Goal: Find specific page/section: Find specific page/section

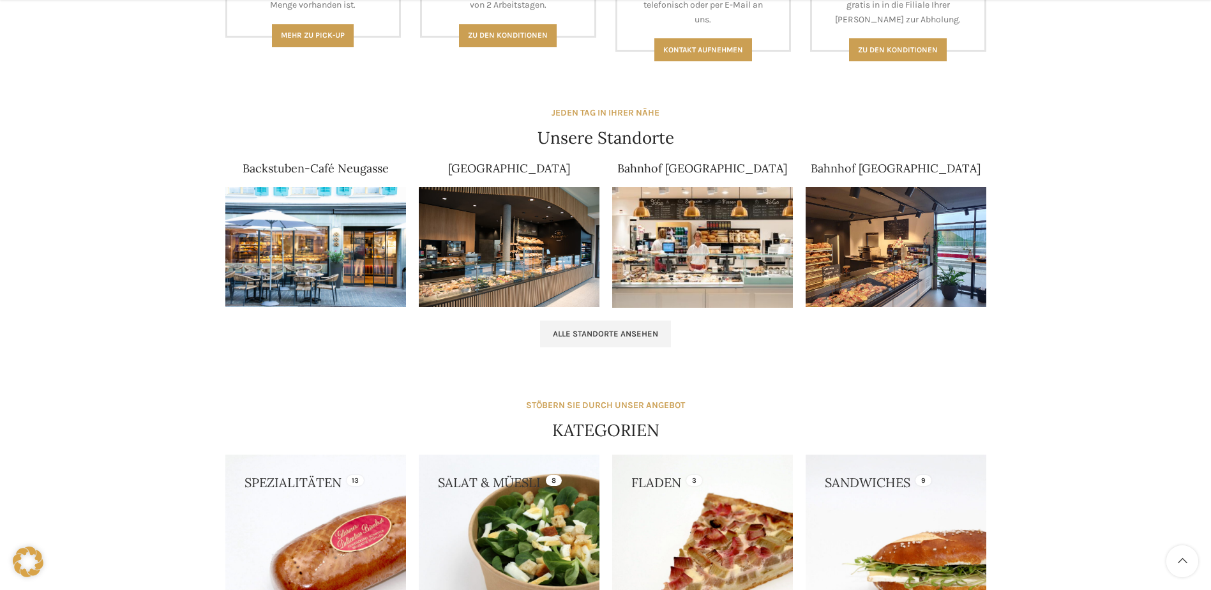
scroll to position [830, 0]
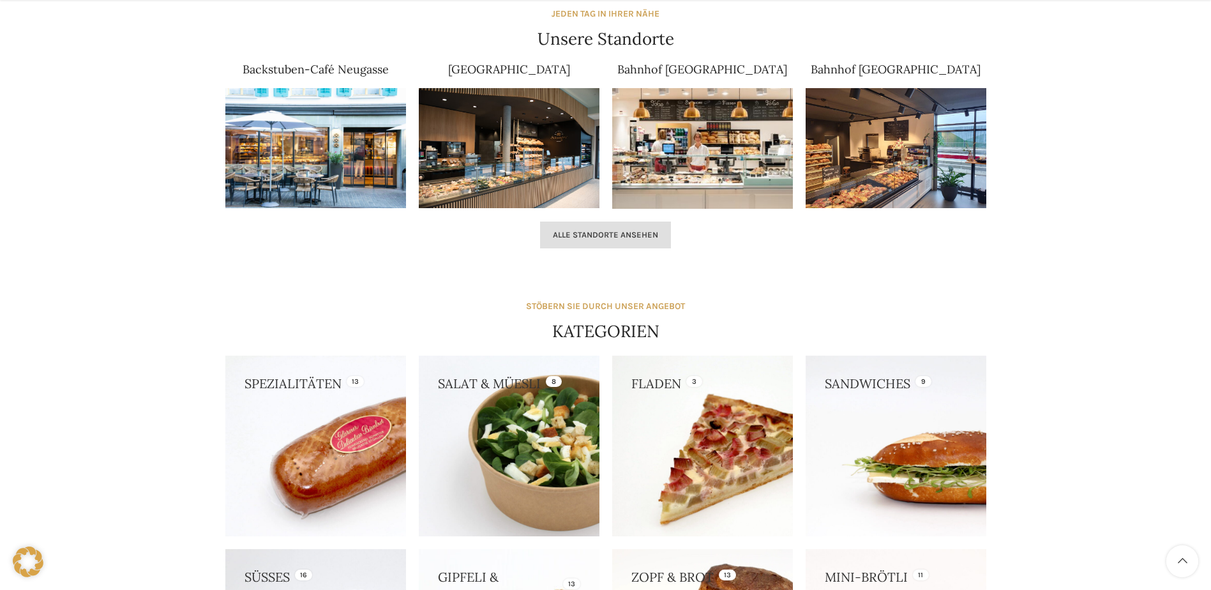
click at [565, 234] on span "Alle Standorte ansehen" at bounding box center [605, 235] width 105 height 10
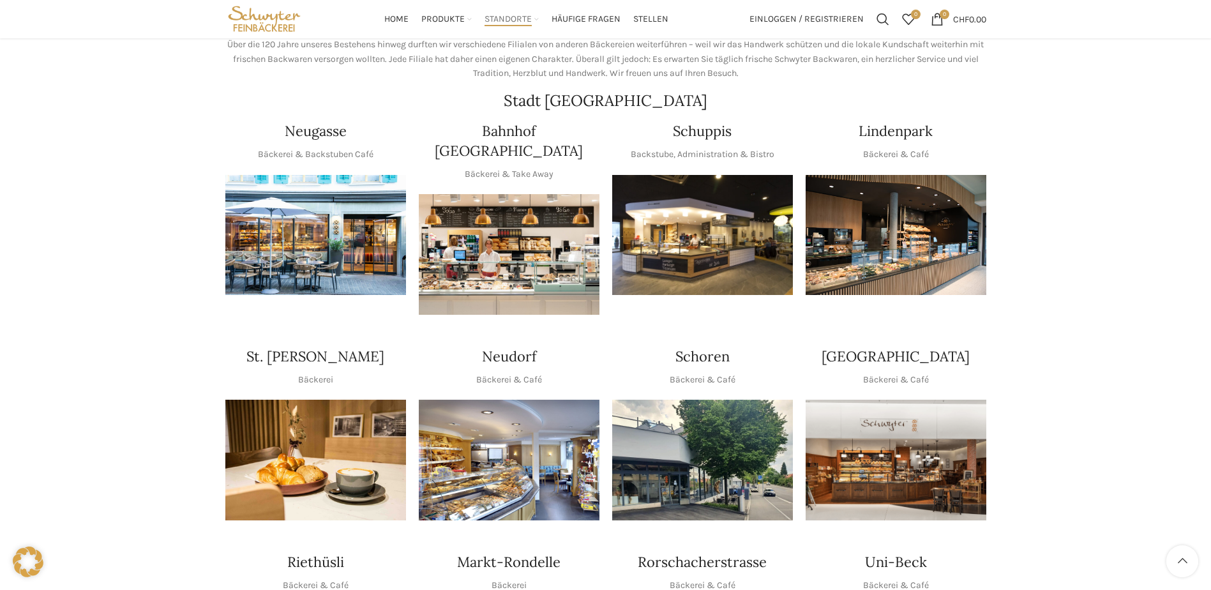
scroll to position [128, 0]
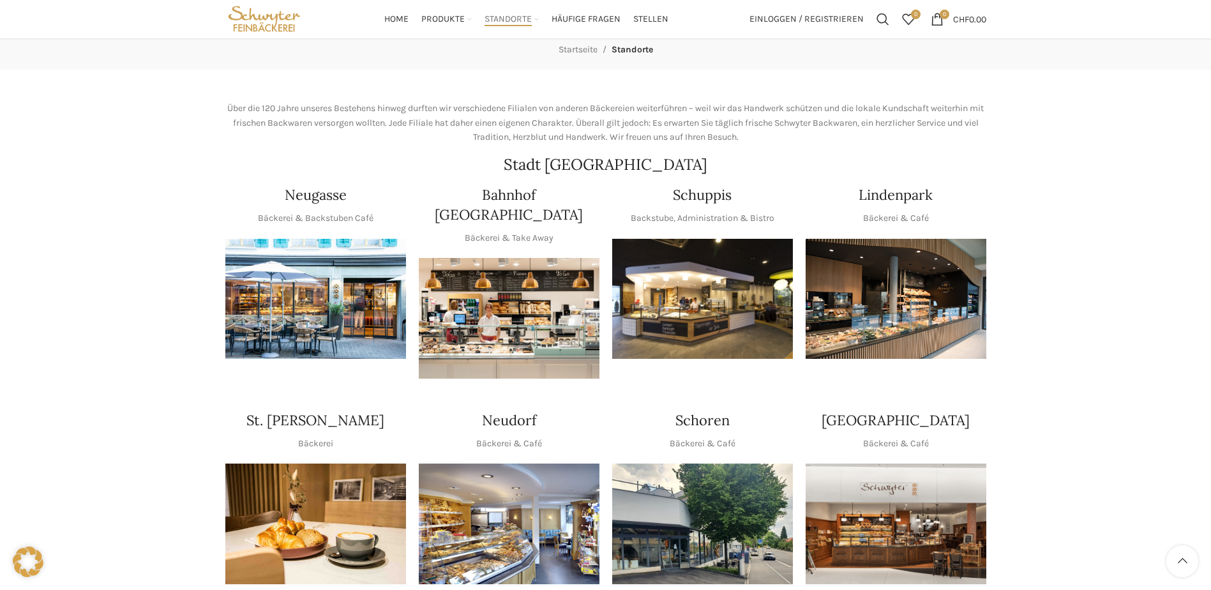
click at [296, 301] on img "1 / 1" at bounding box center [315, 299] width 181 height 121
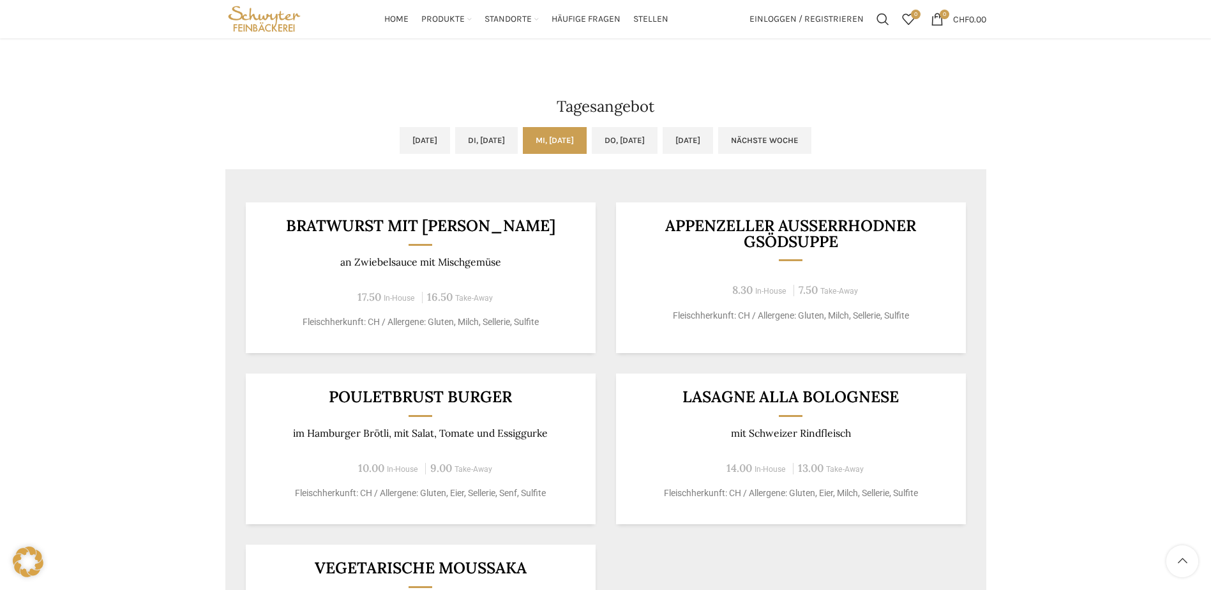
scroll to position [957, 0]
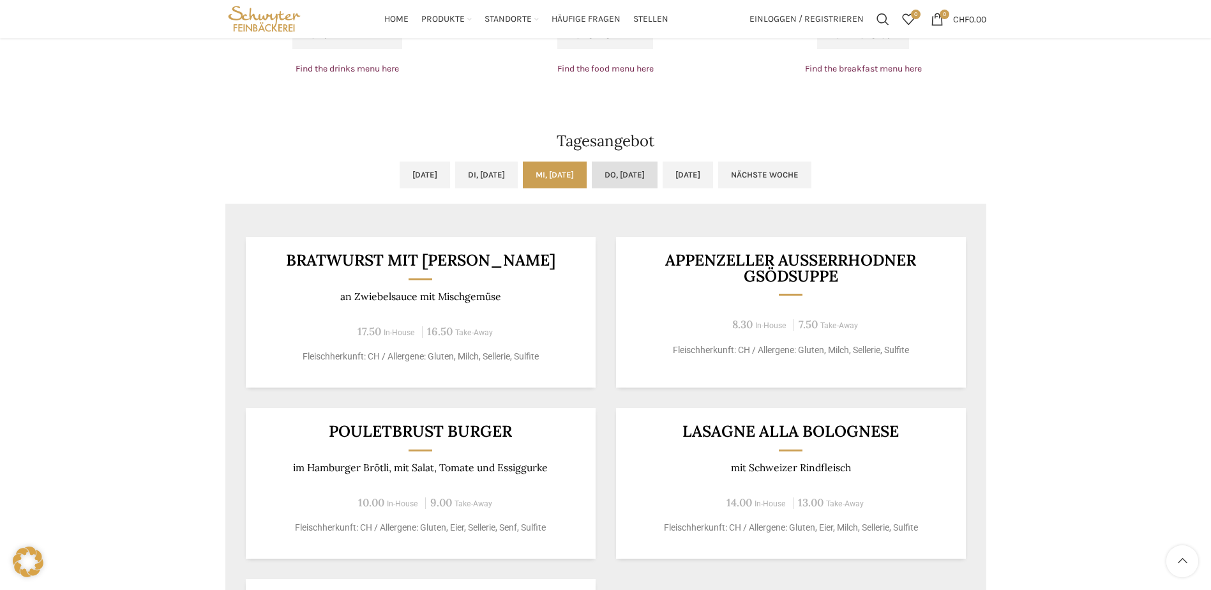
click at [635, 180] on link "Do, 18.09.2025" at bounding box center [625, 174] width 66 height 27
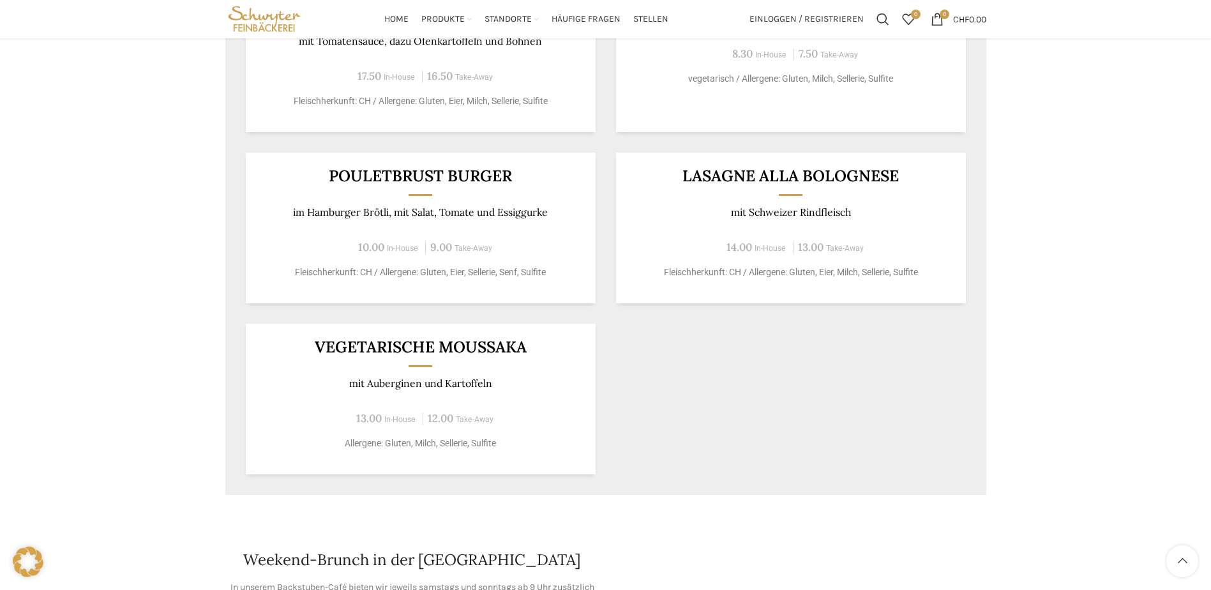
scroll to position [1149, 0]
